Goal: Navigation & Orientation: Find specific page/section

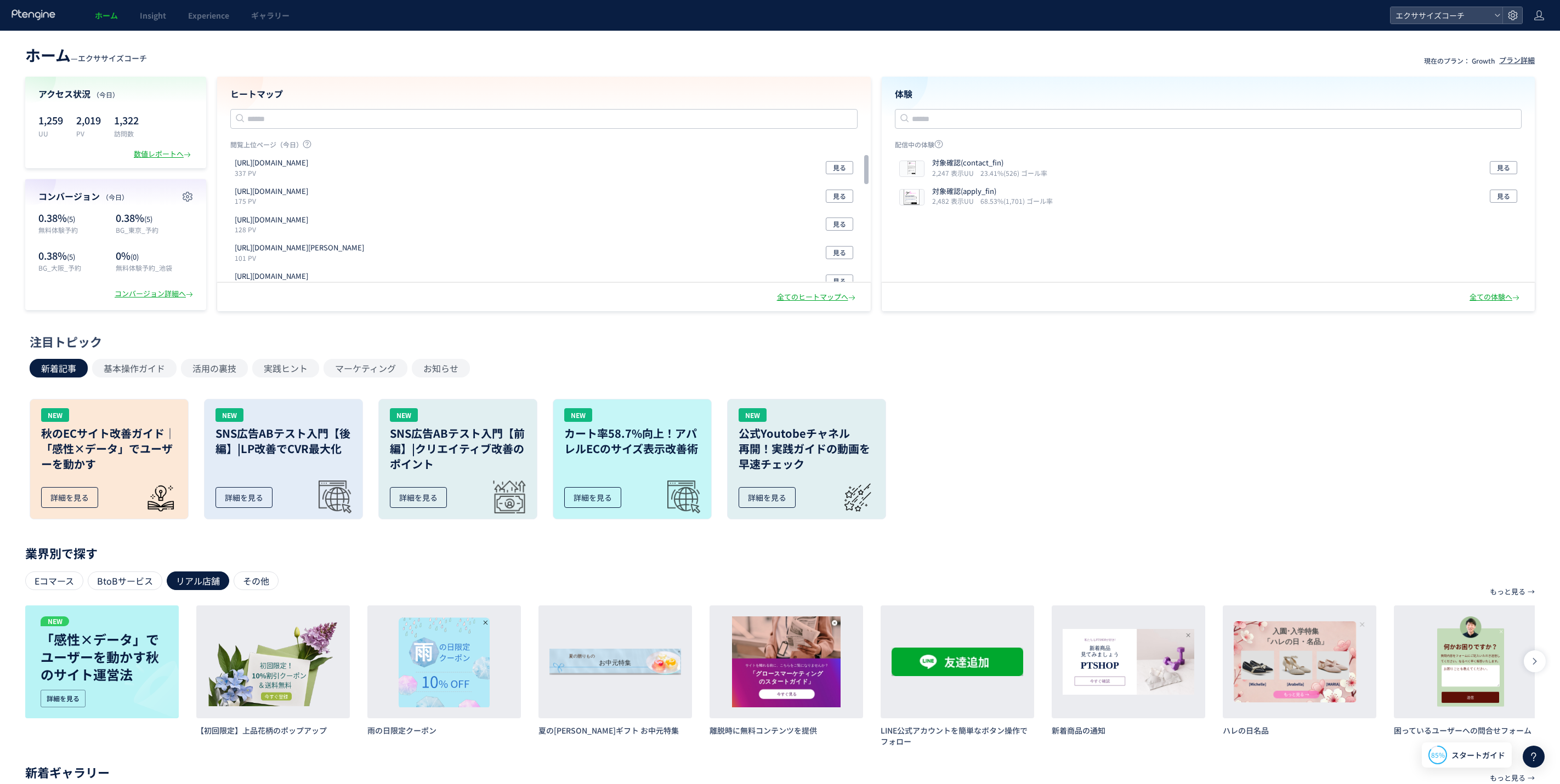
scroll to position [148, 0]
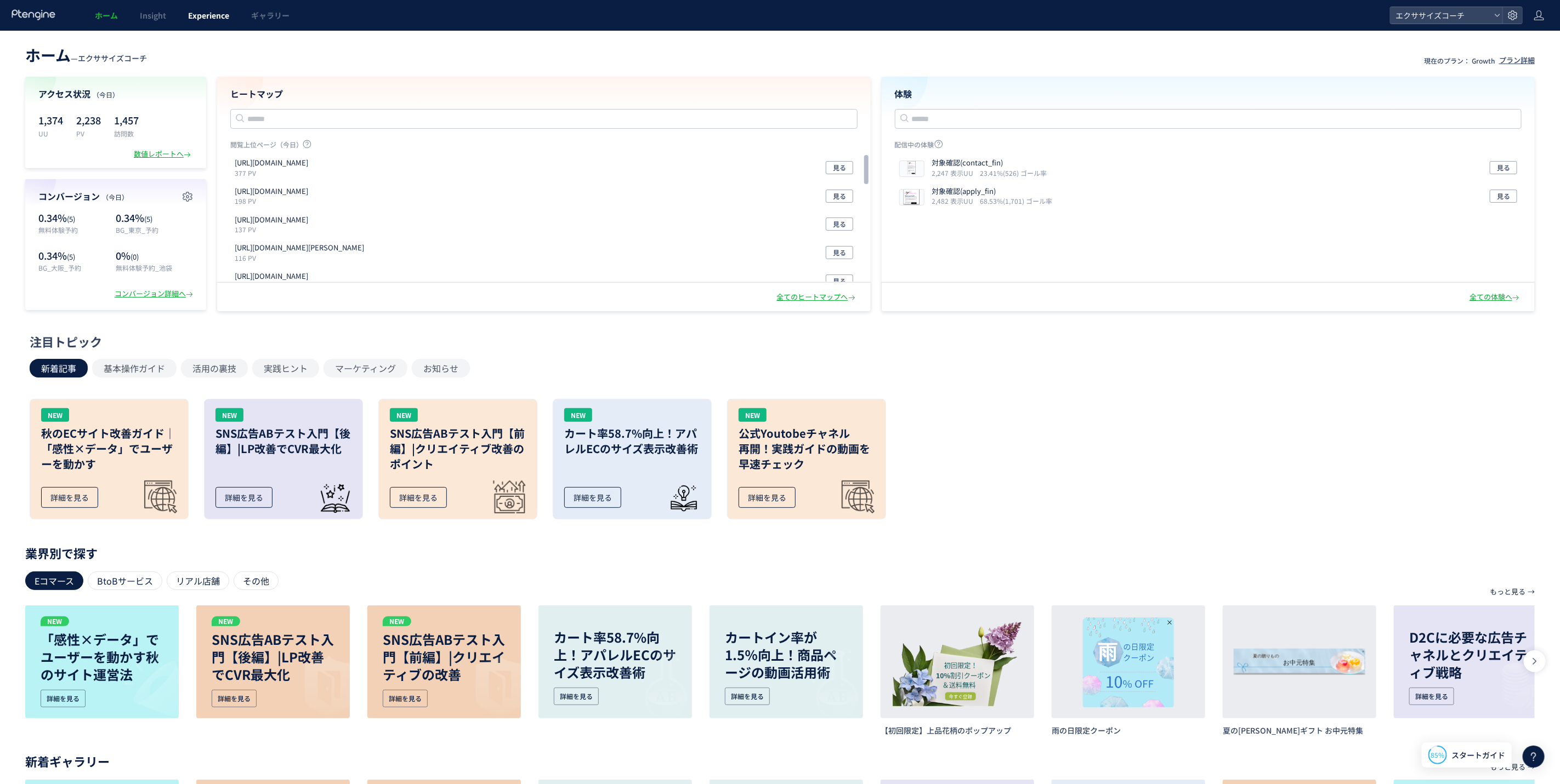
click at [208, 2] on link "Experience" at bounding box center [208, 15] width 63 height 31
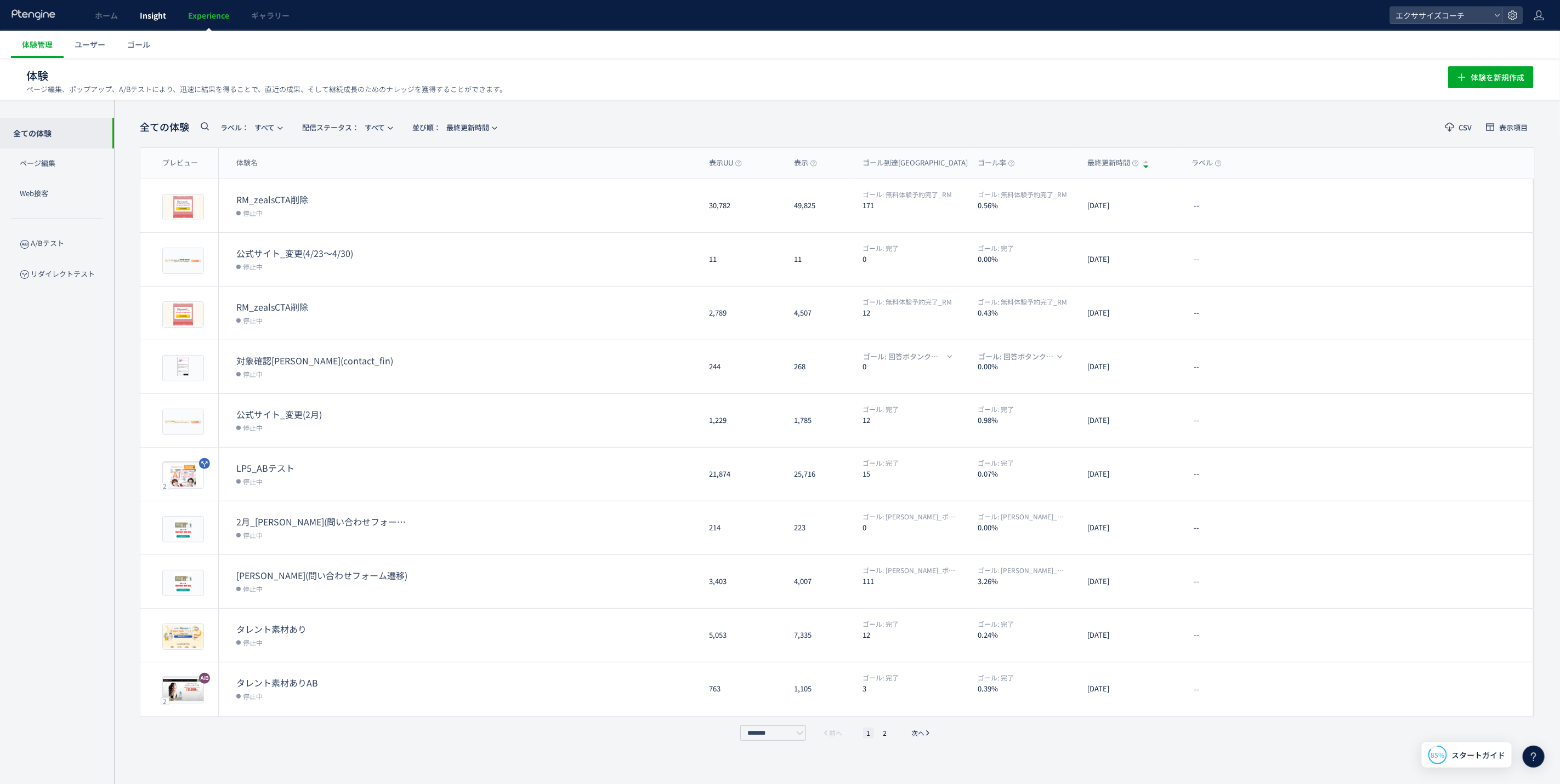
click at [152, 10] on span "Insight" at bounding box center [153, 15] width 26 height 11
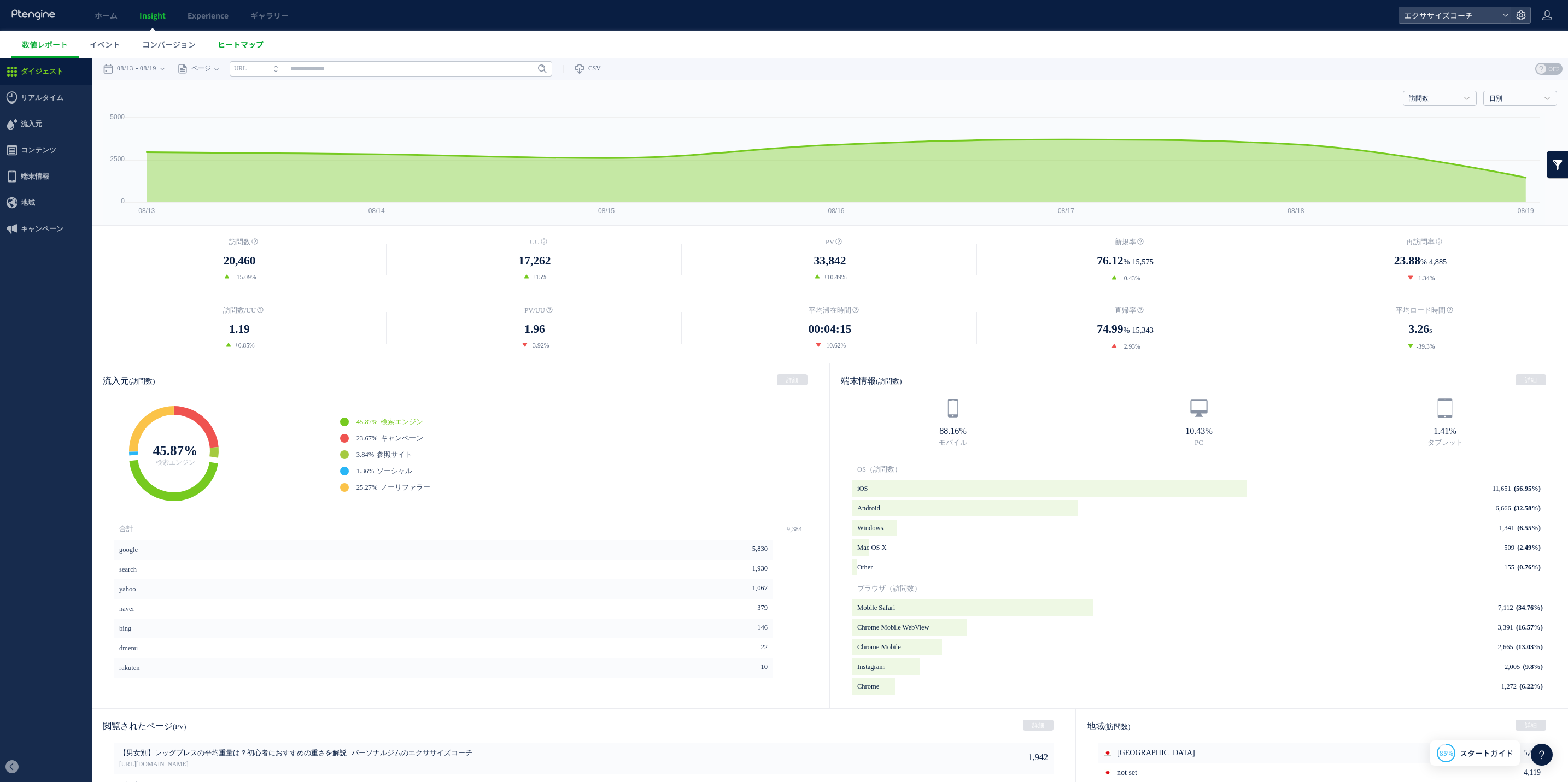
click at [245, 48] on span "ヒートマップ" at bounding box center [240, 44] width 46 height 11
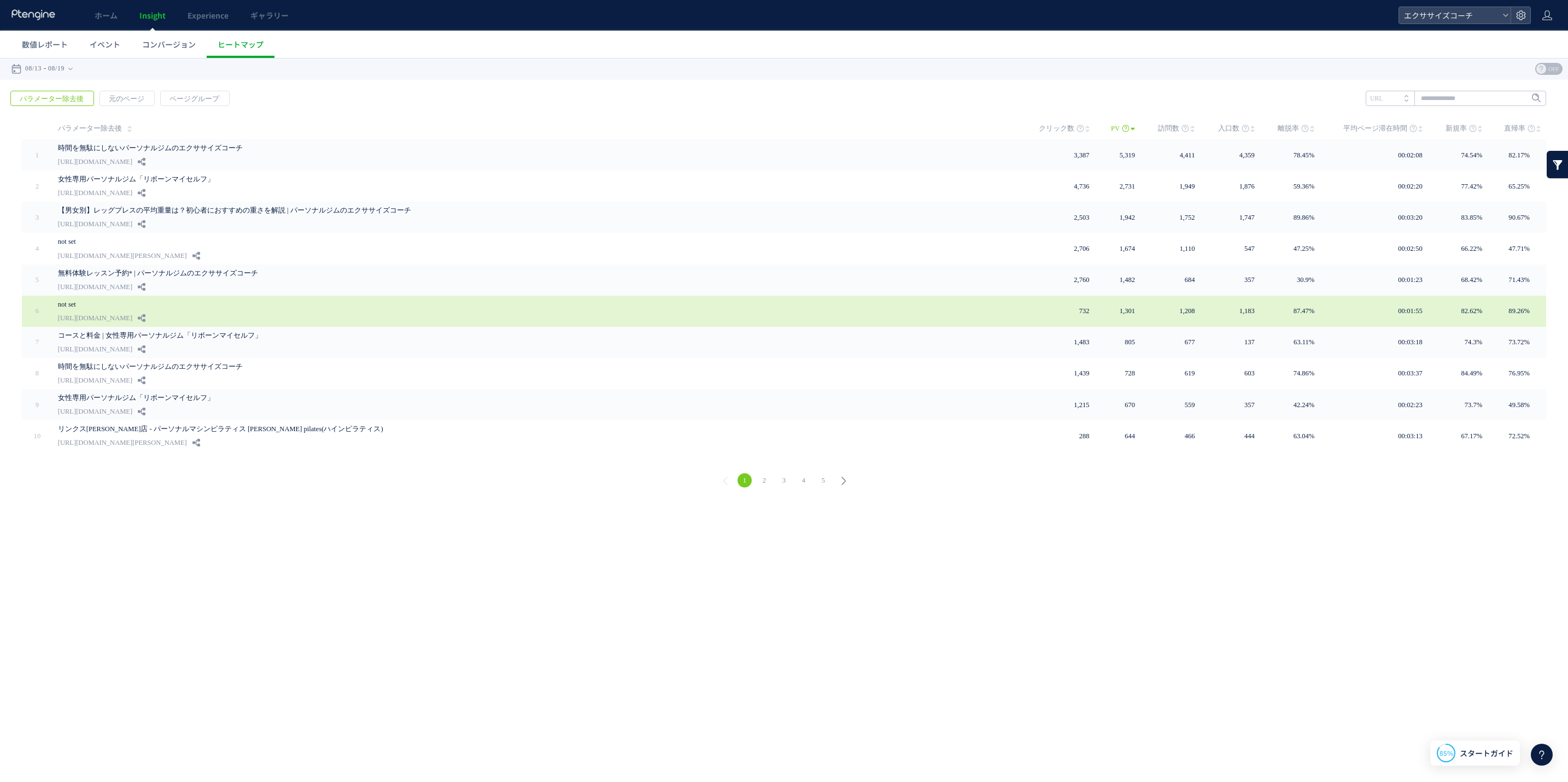
click at [157, 302] on link "not set" at bounding box center [304, 305] width 492 height 13
click at [118, 314] on link "[URL][DOMAIN_NAME]" at bounding box center [95, 318] width 74 height 13
